Goal: Book appointment/travel/reservation

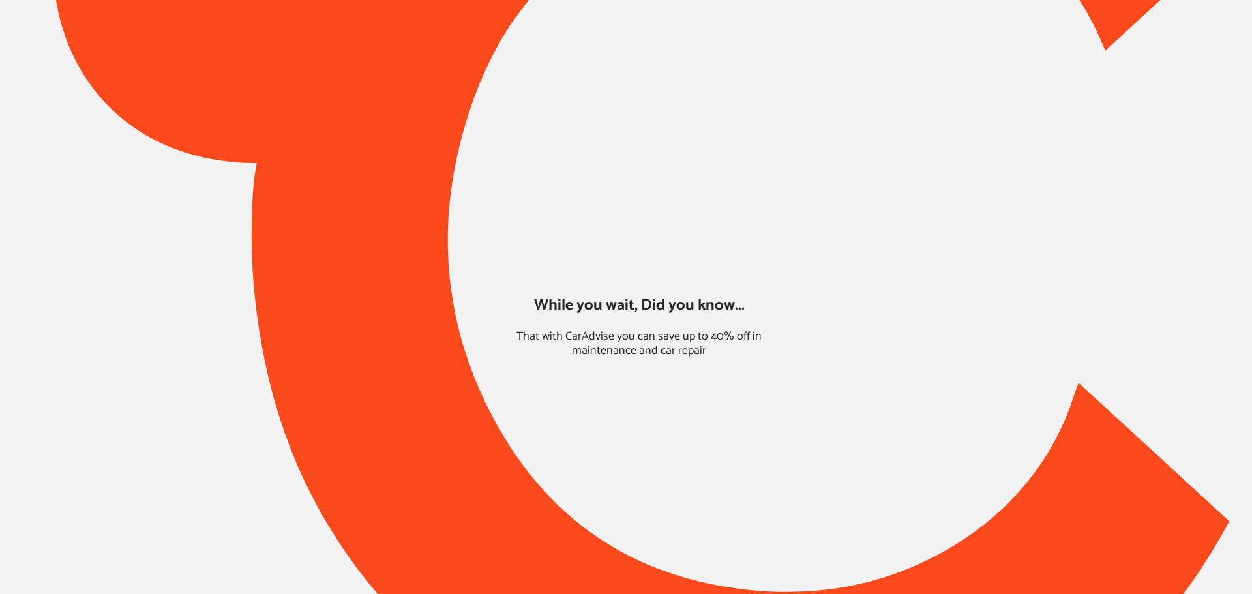
type input "*****"
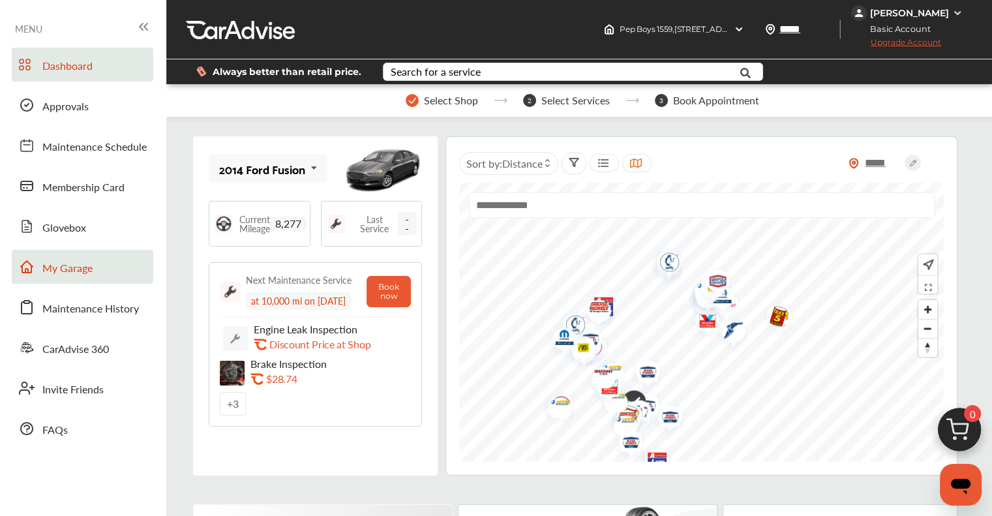
click at [49, 268] on span "My Garage" at bounding box center [67, 268] width 50 height 17
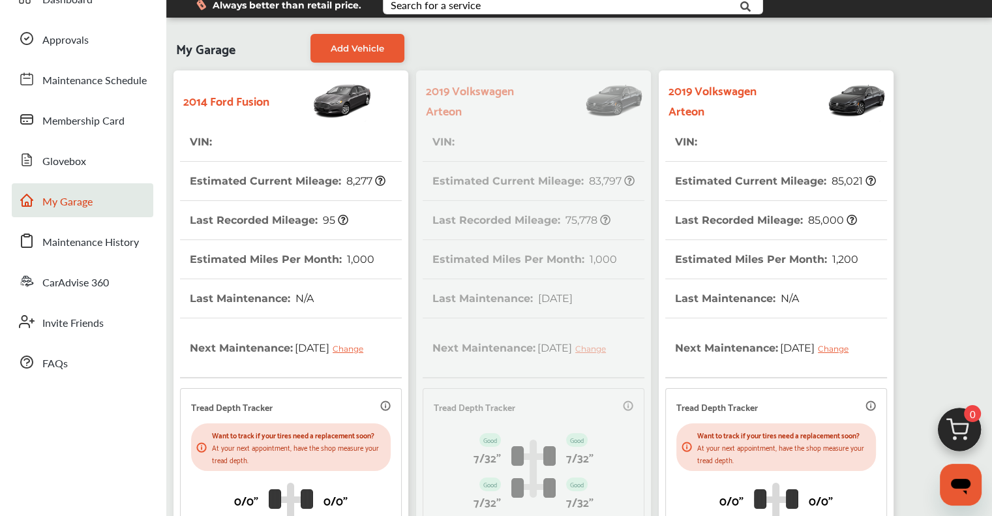
scroll to position [306, 0]
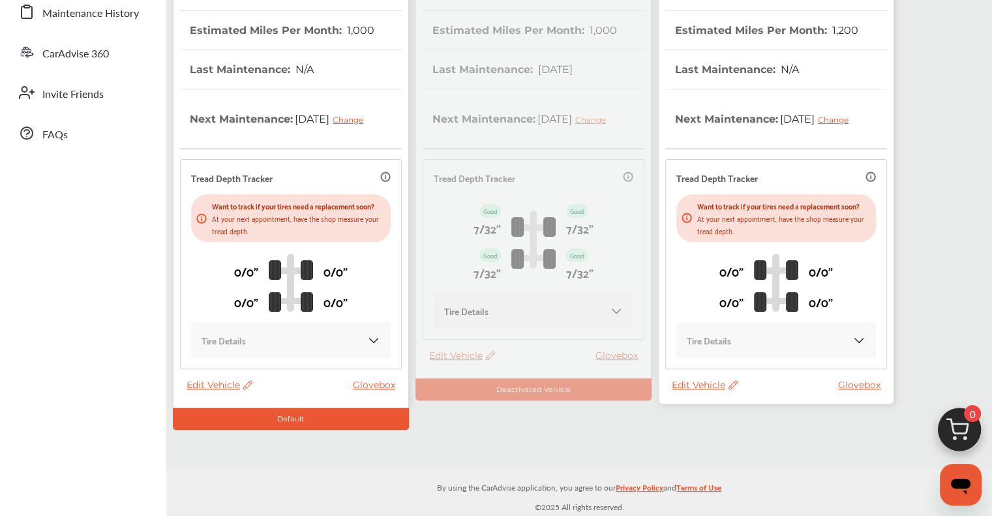
click at [705, 385] on span "Edit Vehicle" at bounding box center [704, 385] width 66 height 12
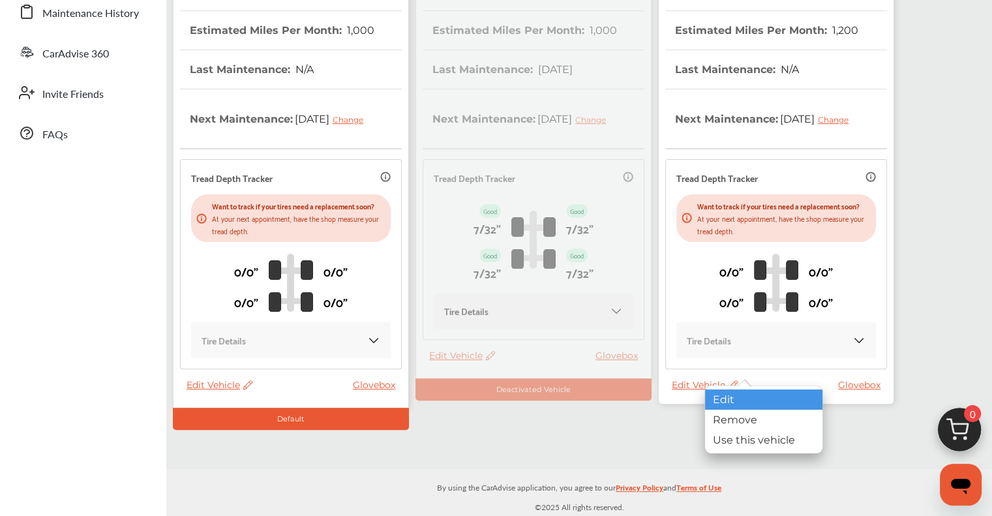
click at [721, 394] on div "Edit" at bounding box center [763, 399] width 117 height 20
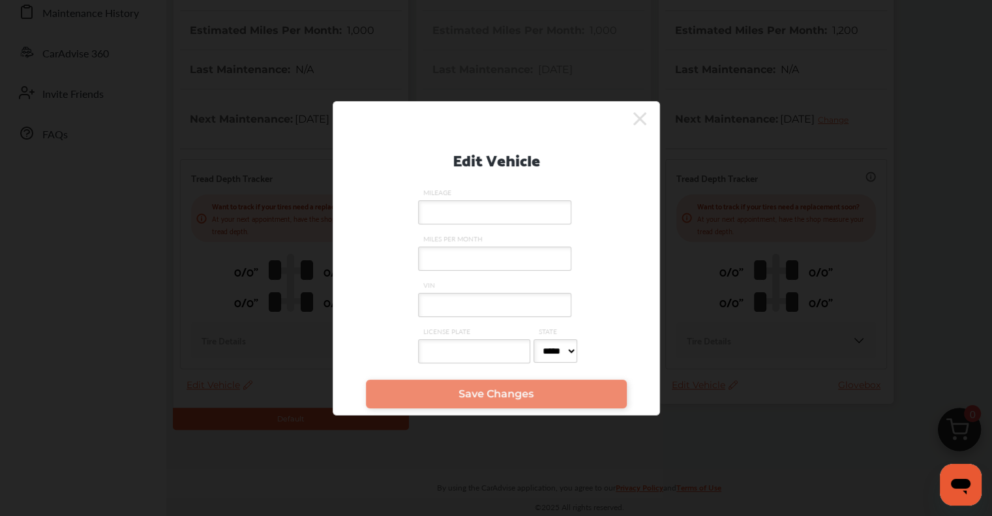
click at [531, 305] on input "VIN" at bounding box center [494, 305] width 153 height 24
paste input "**********"
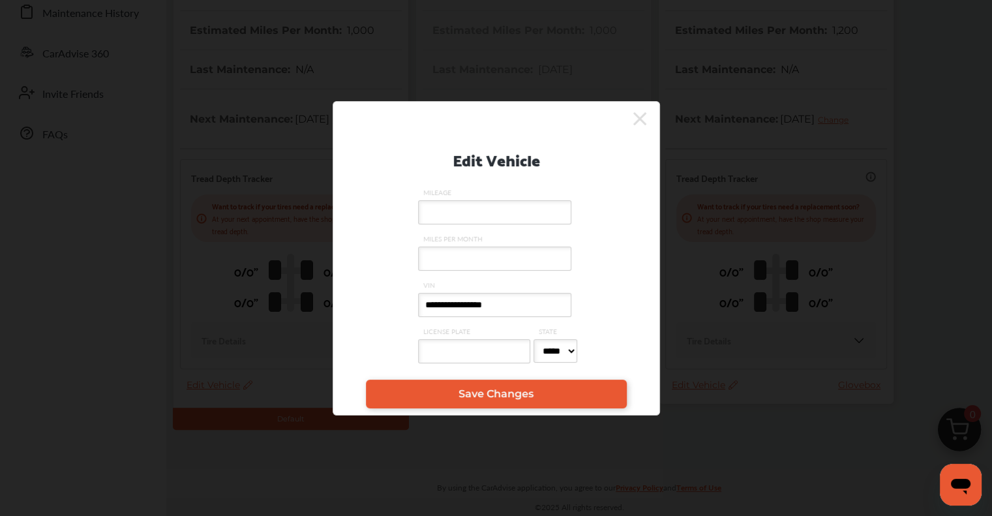
type input "**********"
click at [519, 207] on input "MILEAGE" at bounding box center [494, 212] width 153 height 24
type input "*"
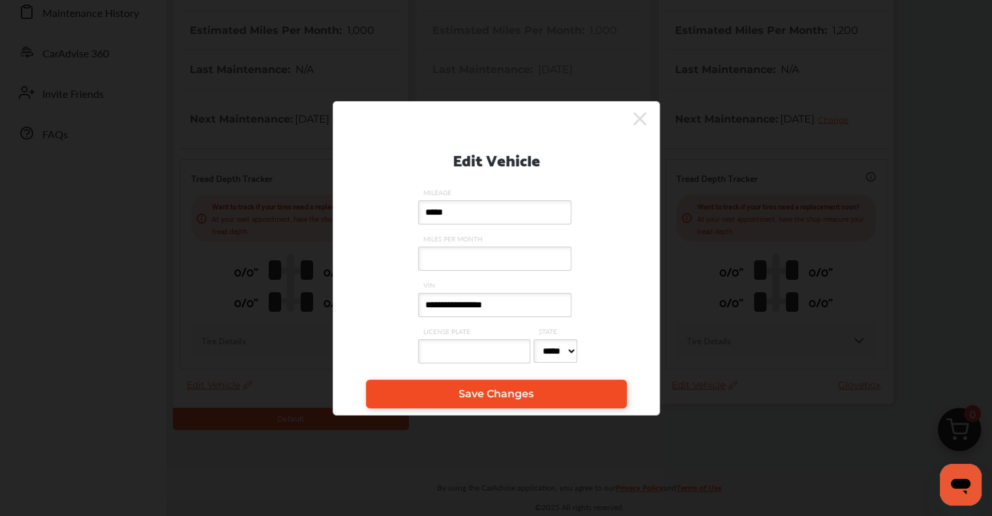
type input "*****"
click at [527, 393] on span "Save Changes" at bounding box center [495, 393] width 75 height 12
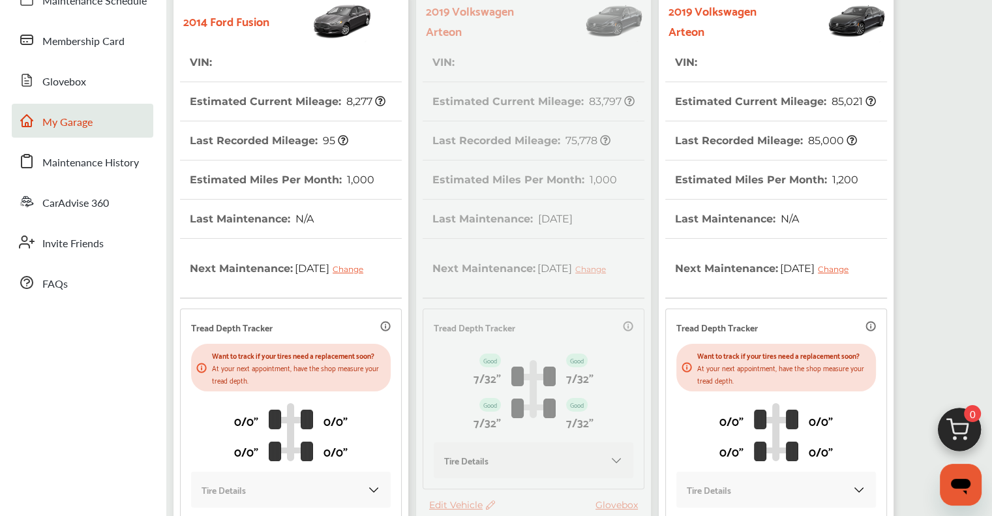
scroll to position [0, 0]
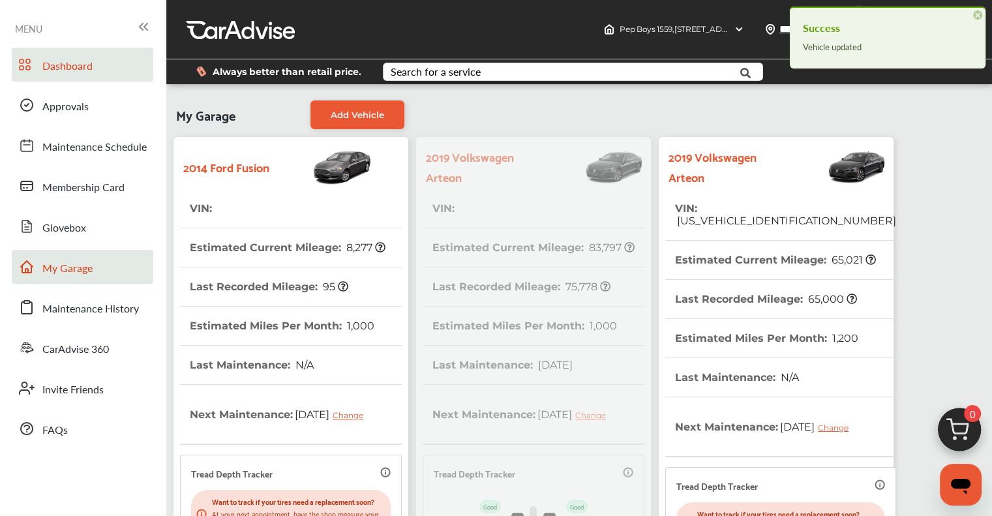
click at [66, 62] on span "Dashboard" at bounding box center [67, 66] width 50 height 17
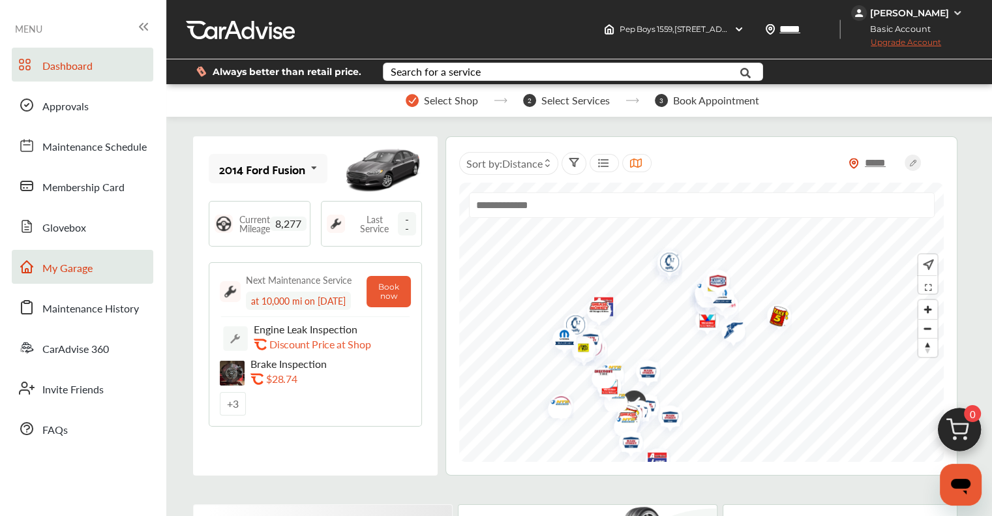
click at [42, 269] on span "My Garage" at bounding box center [67, 268] width 50 height 17
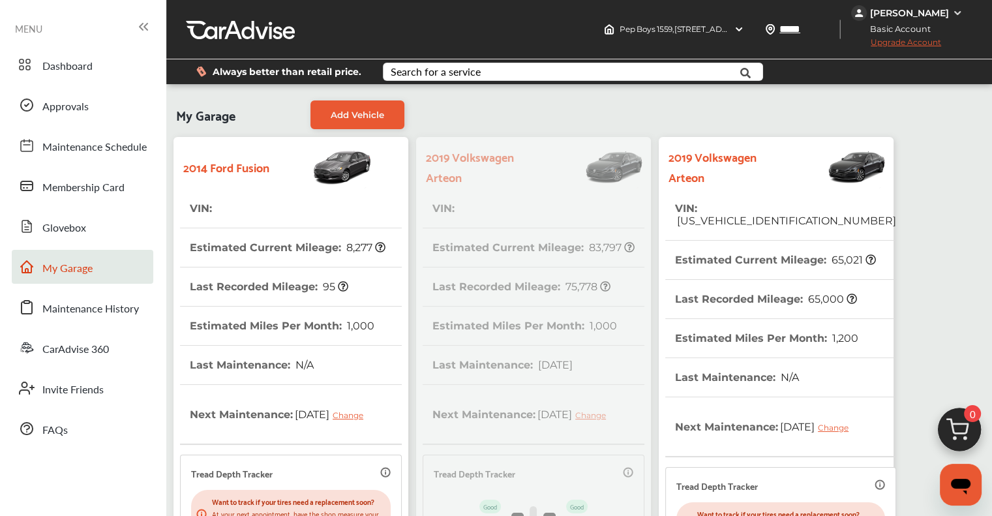
click at [734, 214] on span "[US_VEHICLE_IDENTIFICATION_NUMBER]" at bounding box center [785, 220] width 221 height 12
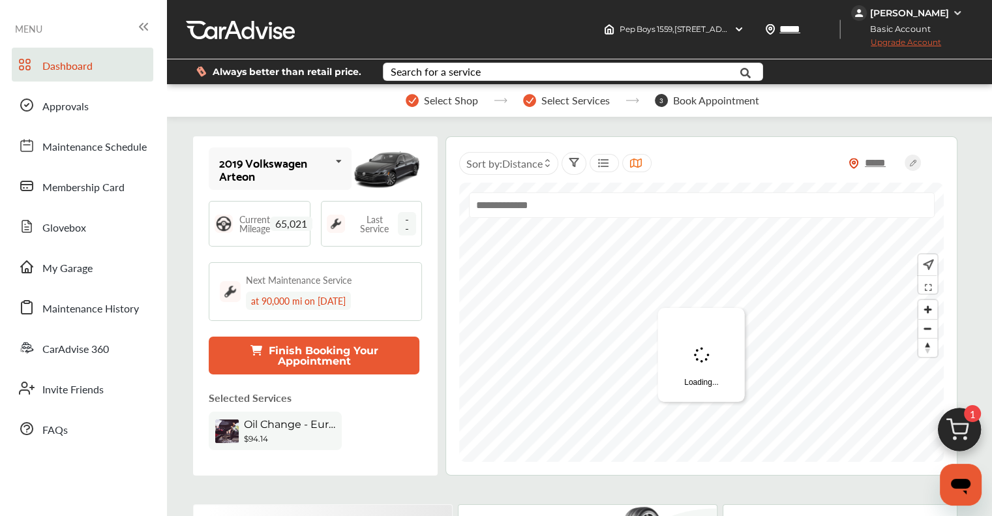
click at [955, 441] on img at bounding box center [959, 433] width 63 height 63
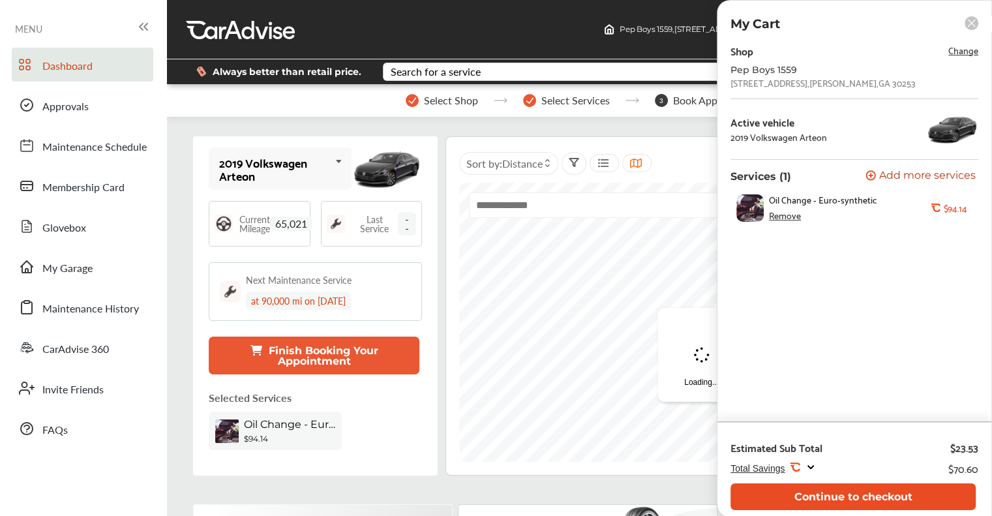
click at [902, 486] on button "Continue to checkout" at bounding box center [852, 496] width 245 height 27
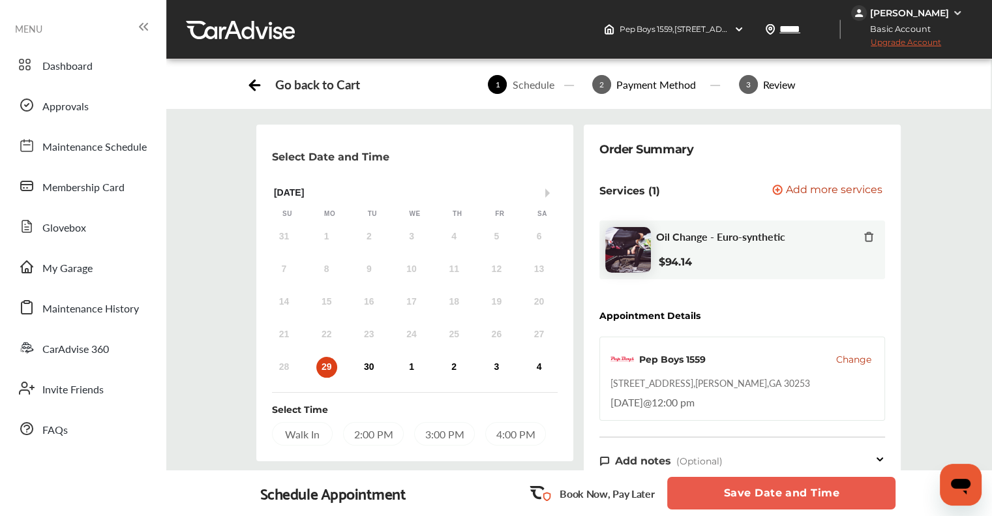
click at [338, 366] on div "28 29 30 1 2 3 4" at bounding box center [411, 367] width 297 height 26
click at [326, 367] on div "29" at bounding box center [326, 367] width 21 height 21
click at [327, 361] on div "29" at bounding box center [326, 367] width 21 height 21
click at [296, 429] on div "Walk In" at bounding box center [302, 433] width 61 height 23
click at [380, 434] on div "2:00 PM" at bounding box center [372, 433] width 61 height 23
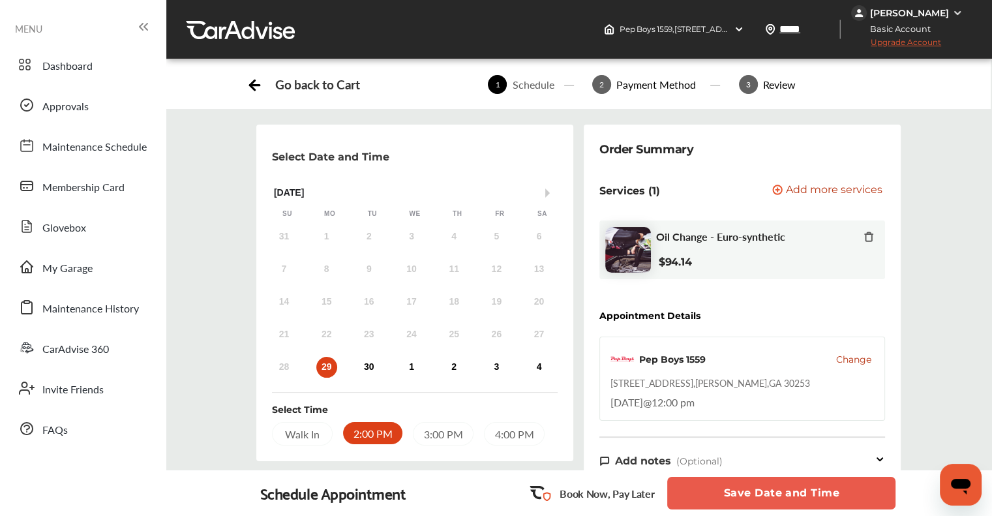
click at [848, 492] on button "Save Date and Time" at bounding box center [781, 493] width 228 height 33
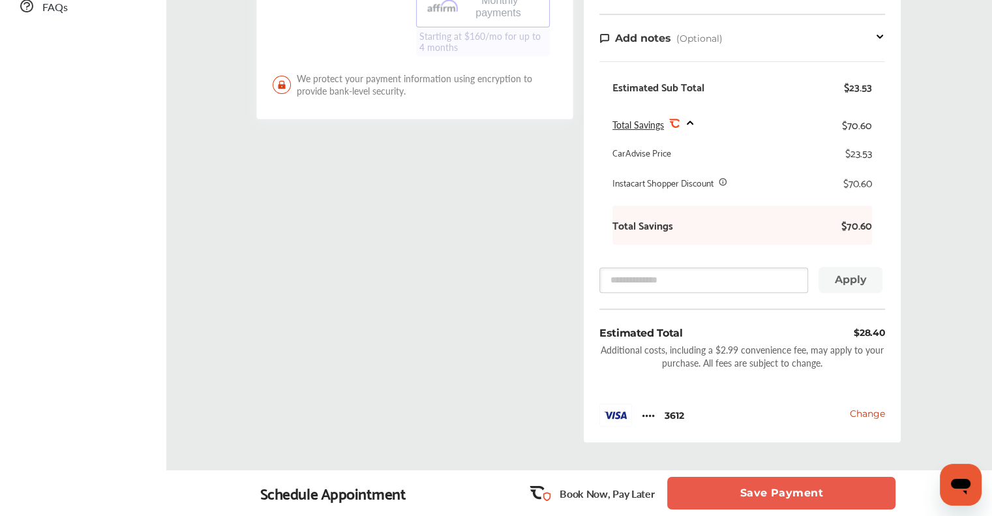
scroll to position [510, 0]
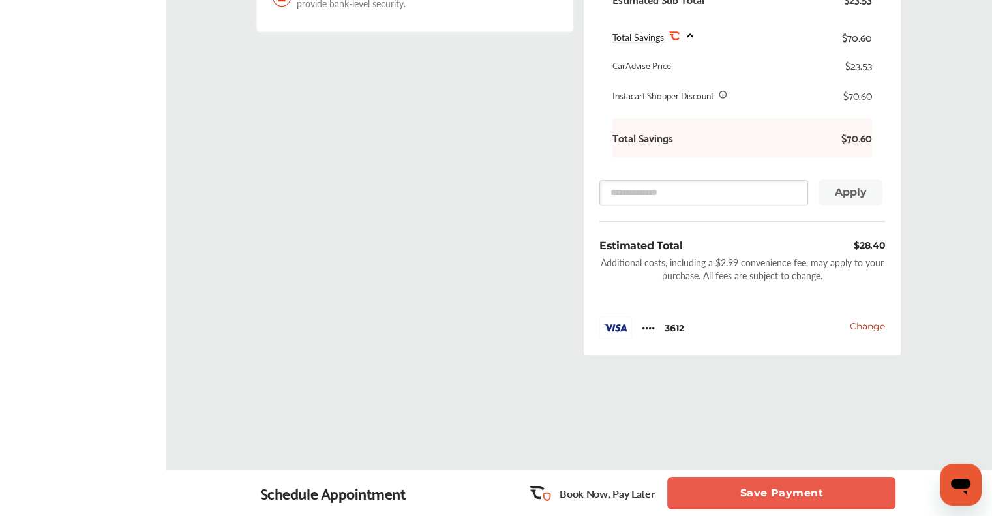
click at [794, 488] on button "Save Payment" at bounding box center [781, 493] width 228 height 33
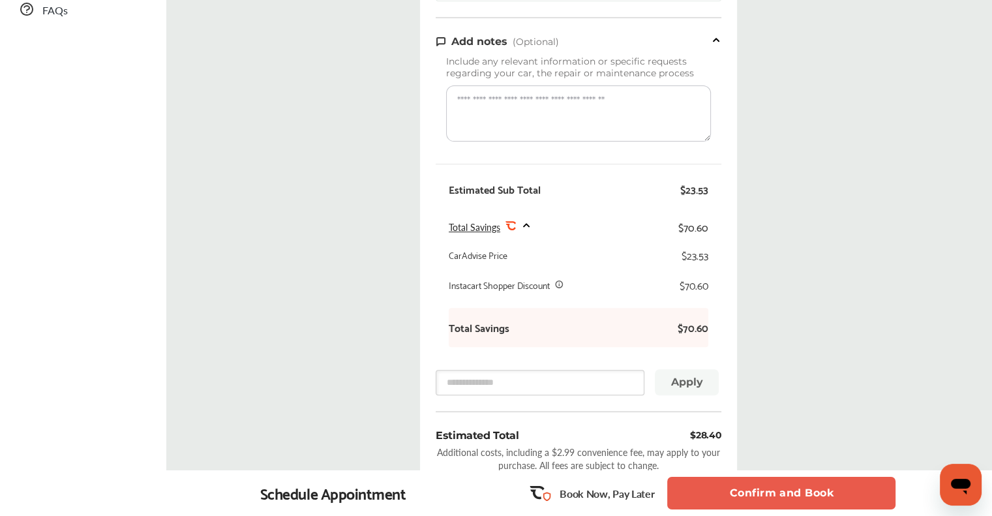
scroll to position [612, 0]
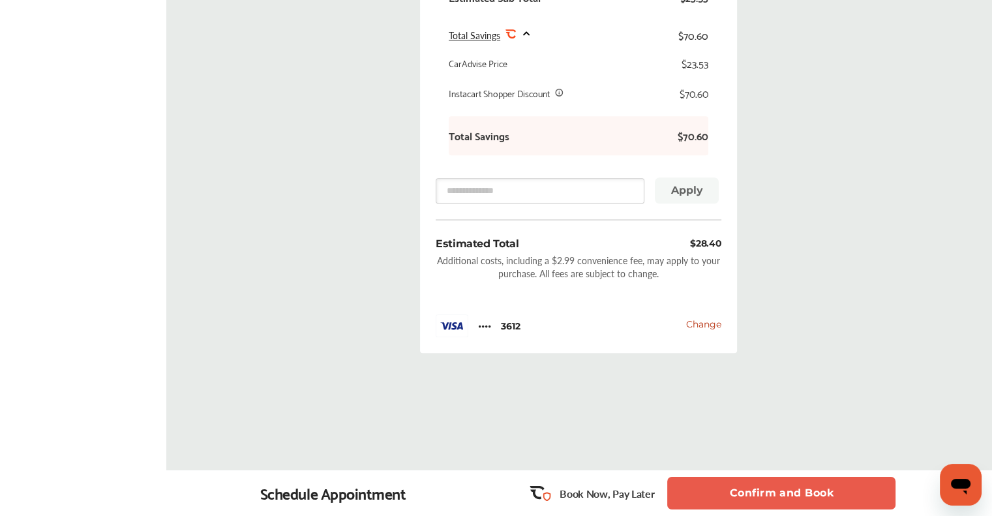
click at [762, 494] on button "Confirm and Book" at bounding box center [781, 493] width 228 height 33
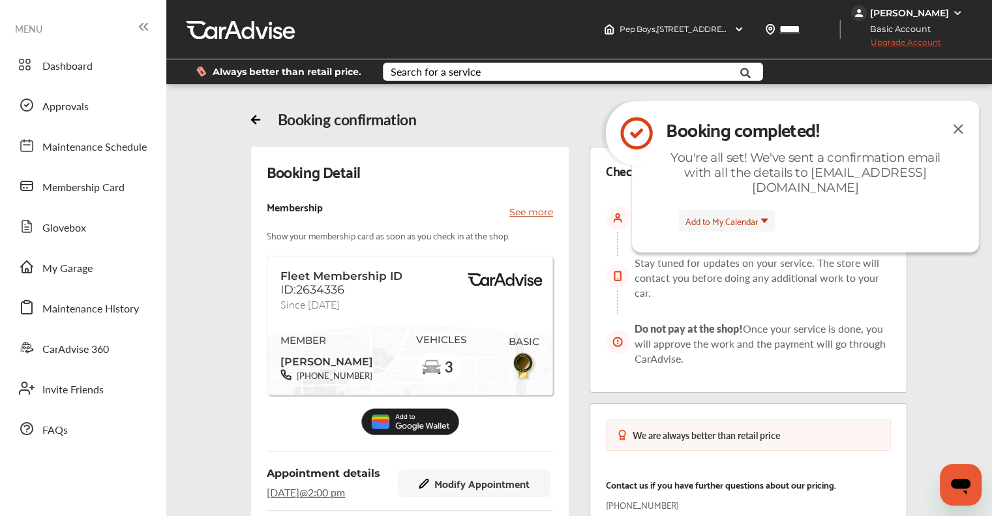
click at [960, 128] on img at bounding box center [958, 129] width 16 height 16
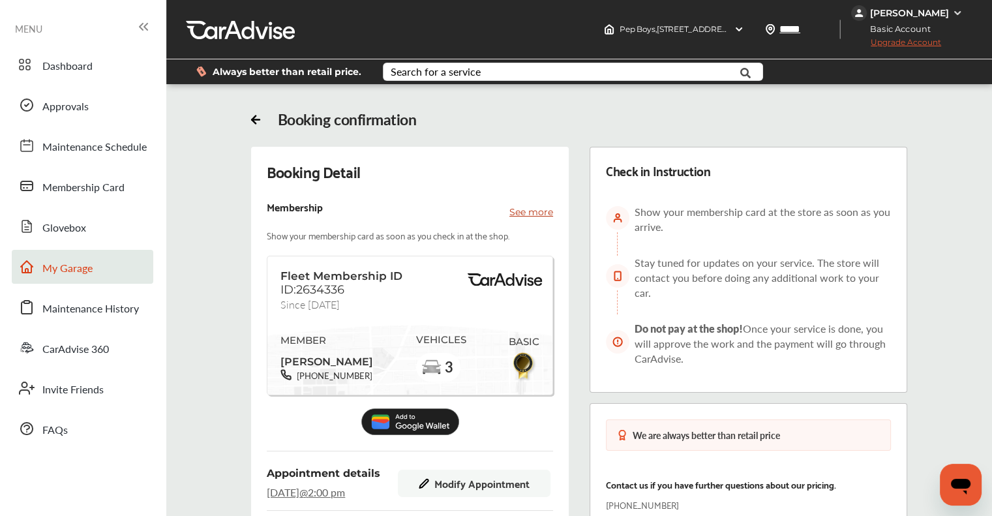
click at [49, 270] on span "My Garage" at bounding box center [67, 268] width 50 height 17
